Goal: Transaction & Acquisition: Obtain resource

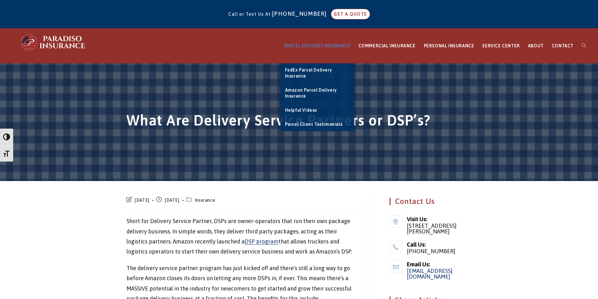
drag, startPoint x: 0, startPoint y: 0, endPoint x: 329, endPoint y: 45, distance: 332.3
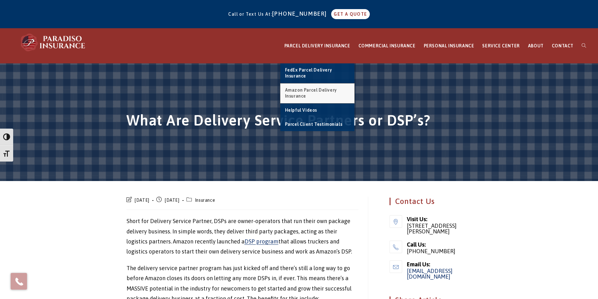
click at [305, 89] on span "Amazon Parcel Delivery Insurance" at bounding box center [311, 93] width 52 height 11
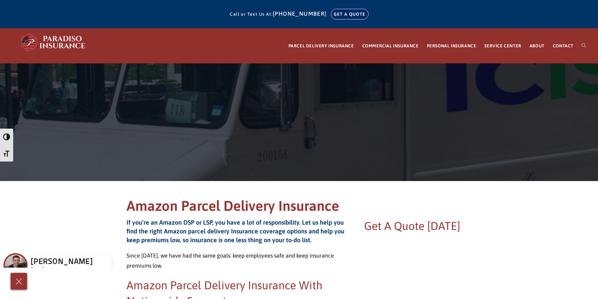
click at [346, 13] on link "GET A QUOTE" at bounding box center [349, 14] width 37 height 10
